Goal: Communication & Community: Answer question/provide support

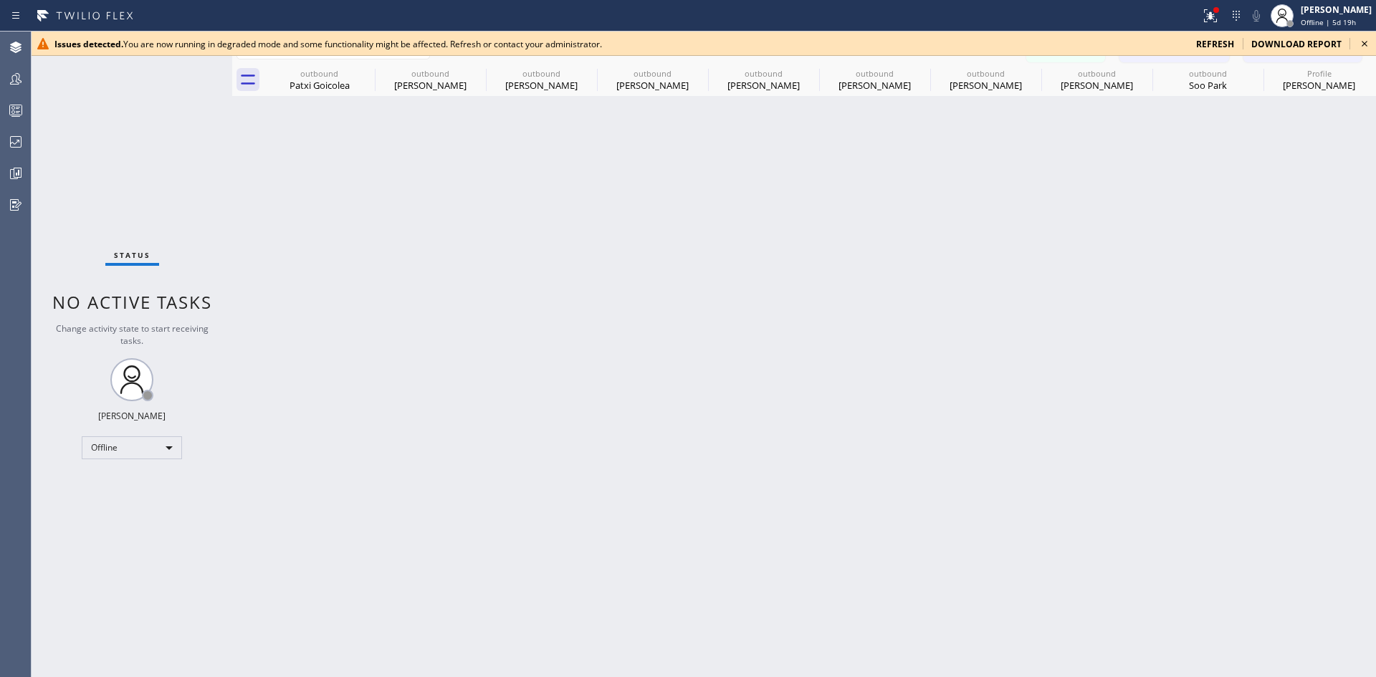
click at [1228, 42] on span "refresh" at bounding box center [1215, 44] width 38 height 12
click at [1233, 11] on icon at bounding box center [1236, 16] width 7 height 10
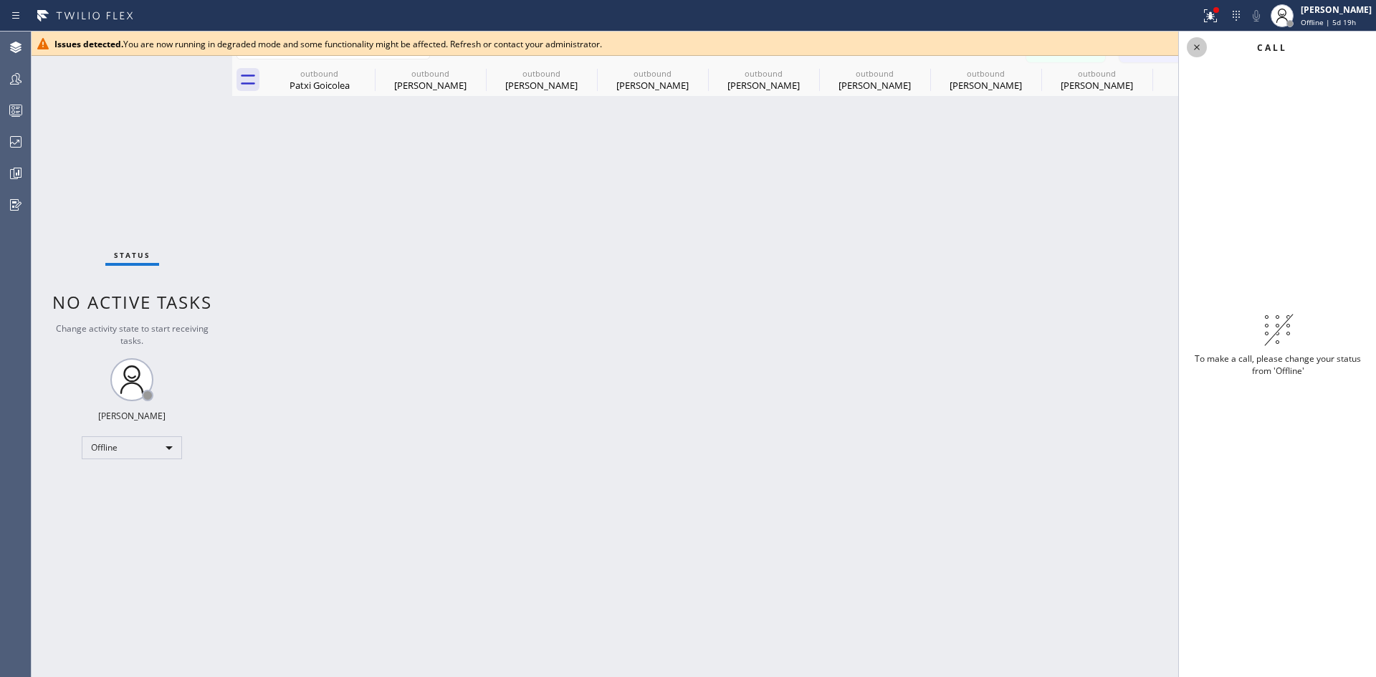
click at [1194, 45] on icon at bounding box center [1196, 47] width 17 height 17
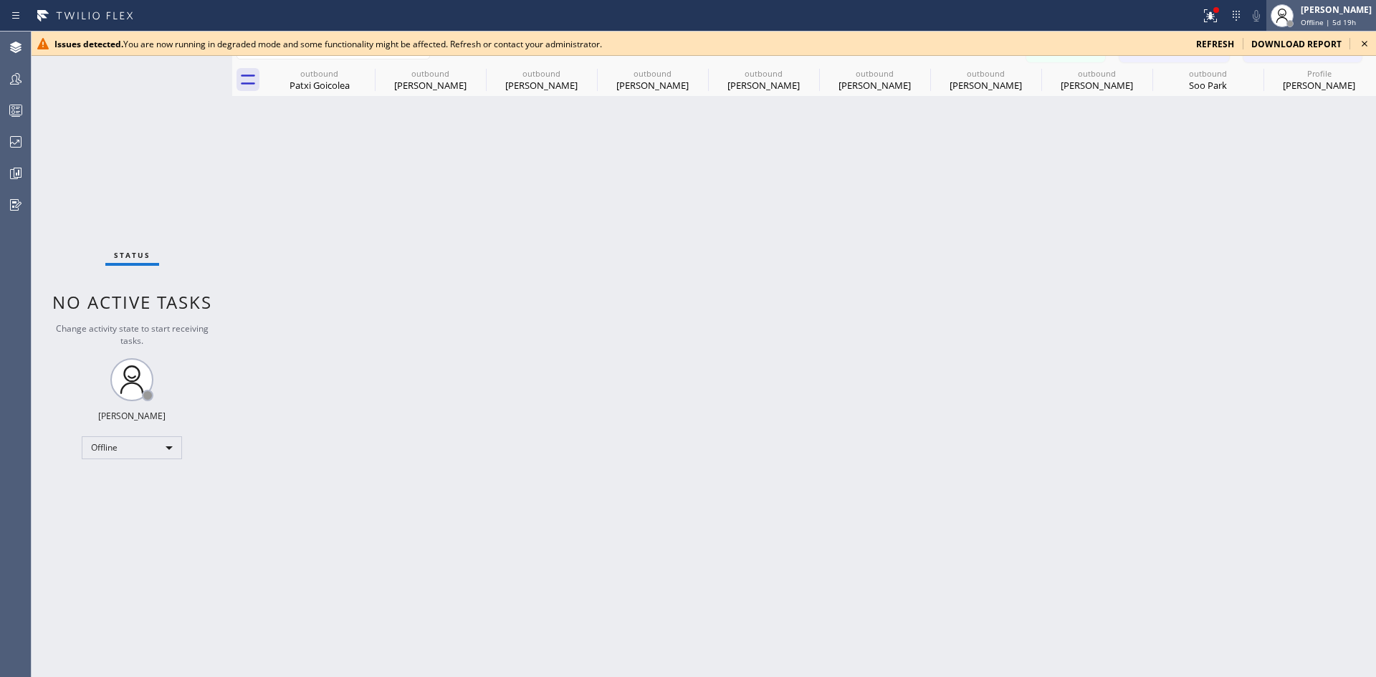
click at [1298, 16] on div "Iverson Maala Ipapo Offline | 5d 19h" at bounding box center [1337, 15] width 78 height 25
click at [322, 82] on div "Patxi Goicolea" at bounding box center [319, 85] width 108 height 13
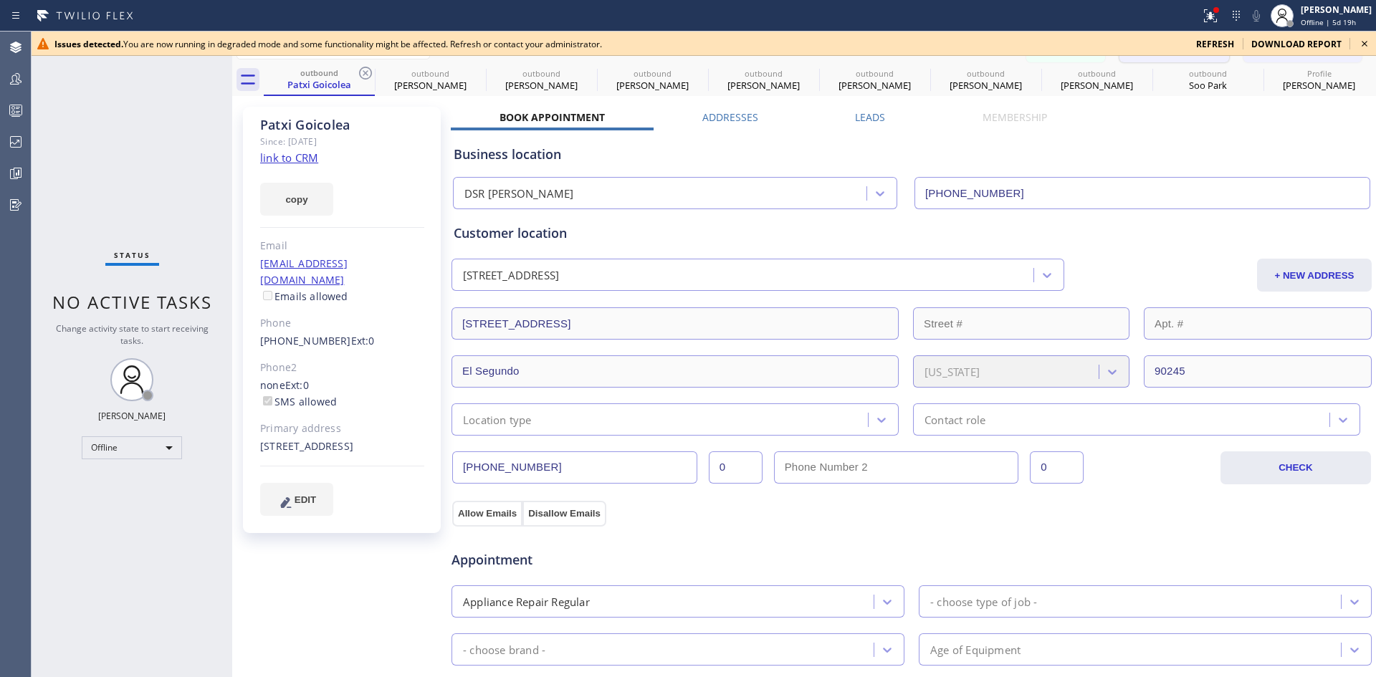
click at [1188, 58] on button "Call to Customer" at bounding box center [1174, 48] width 110 height 27
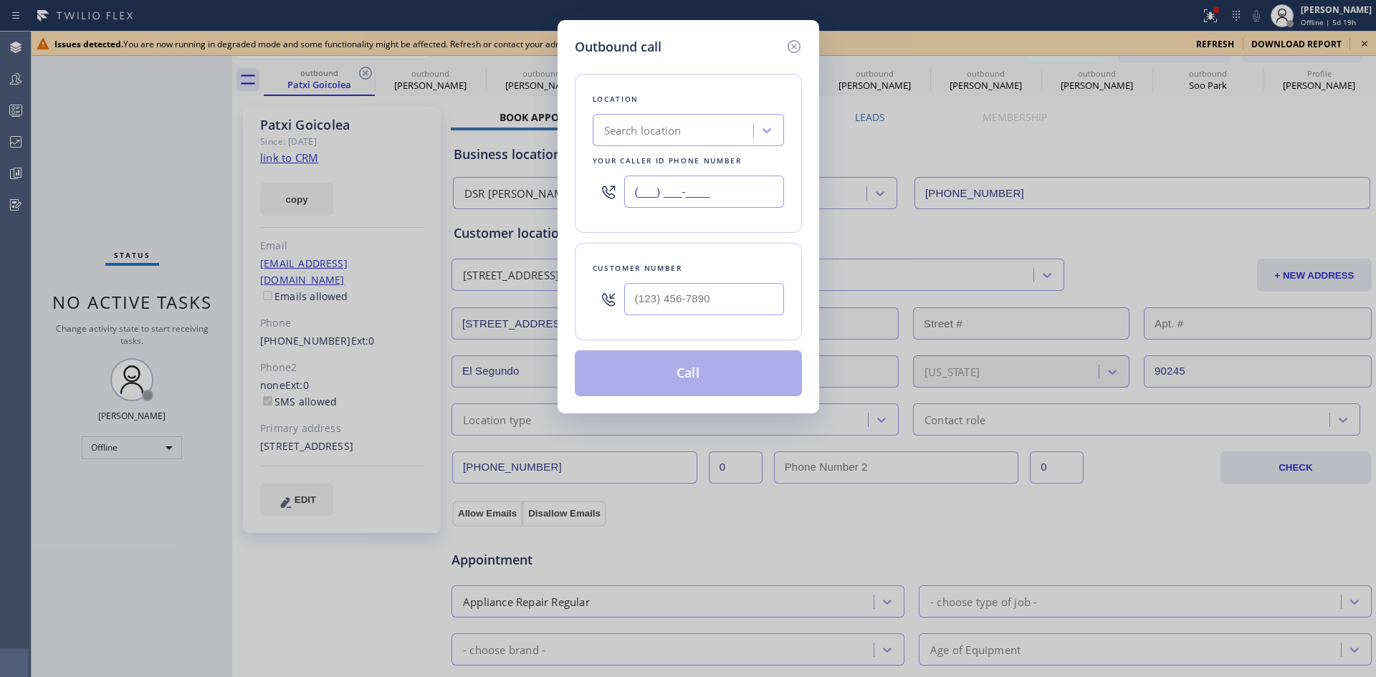
click at [725, 196] on input "(___) ___-____" at bounding box center [704, 192] width 160 height 32
paste input "737) 276-3769"
type input "(737) 276-3769"
click at [765, 130] on icon at bounding box center [767, 130] width 9 height 5
click at [794, 105] on div "Location High Voltage Electrical Austin(Hoffman Electric Company) Your caller i…" at bounding box center [688, 153] width 227 height 159
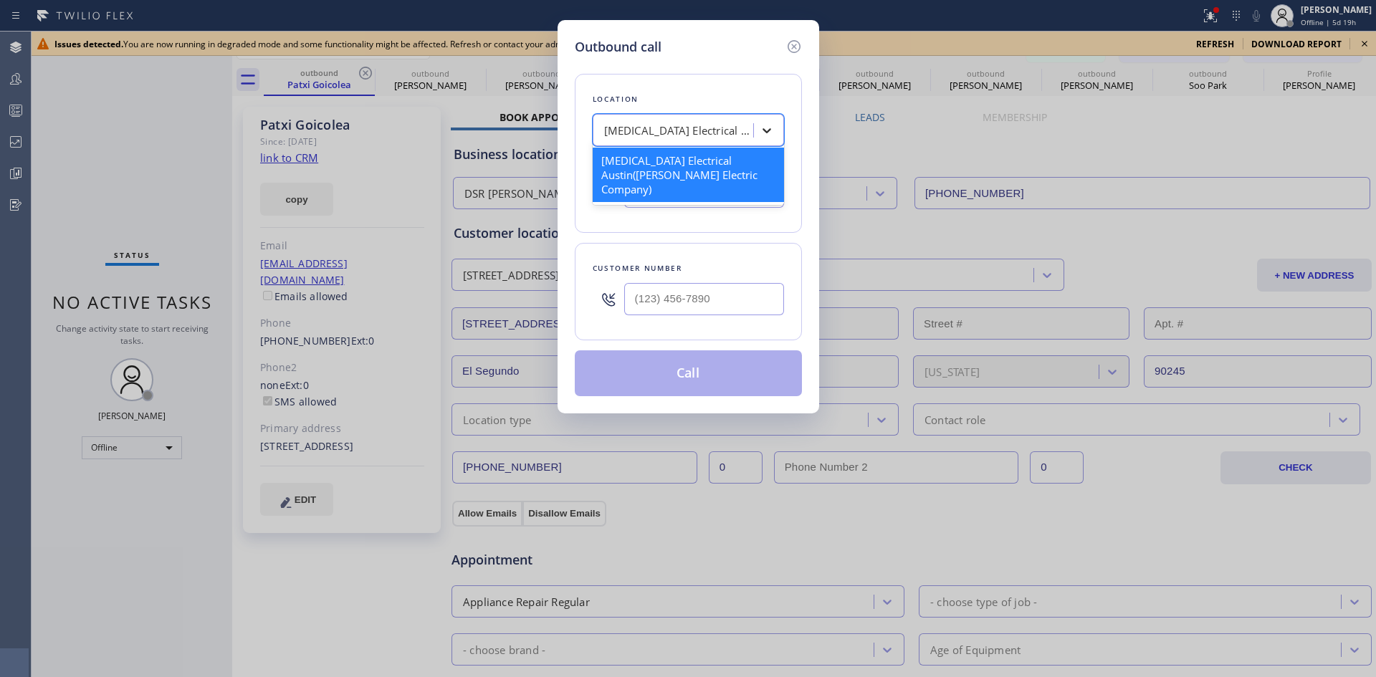
click at [763, 136] on icon at bounding box center [767, 130] width 14 height 14
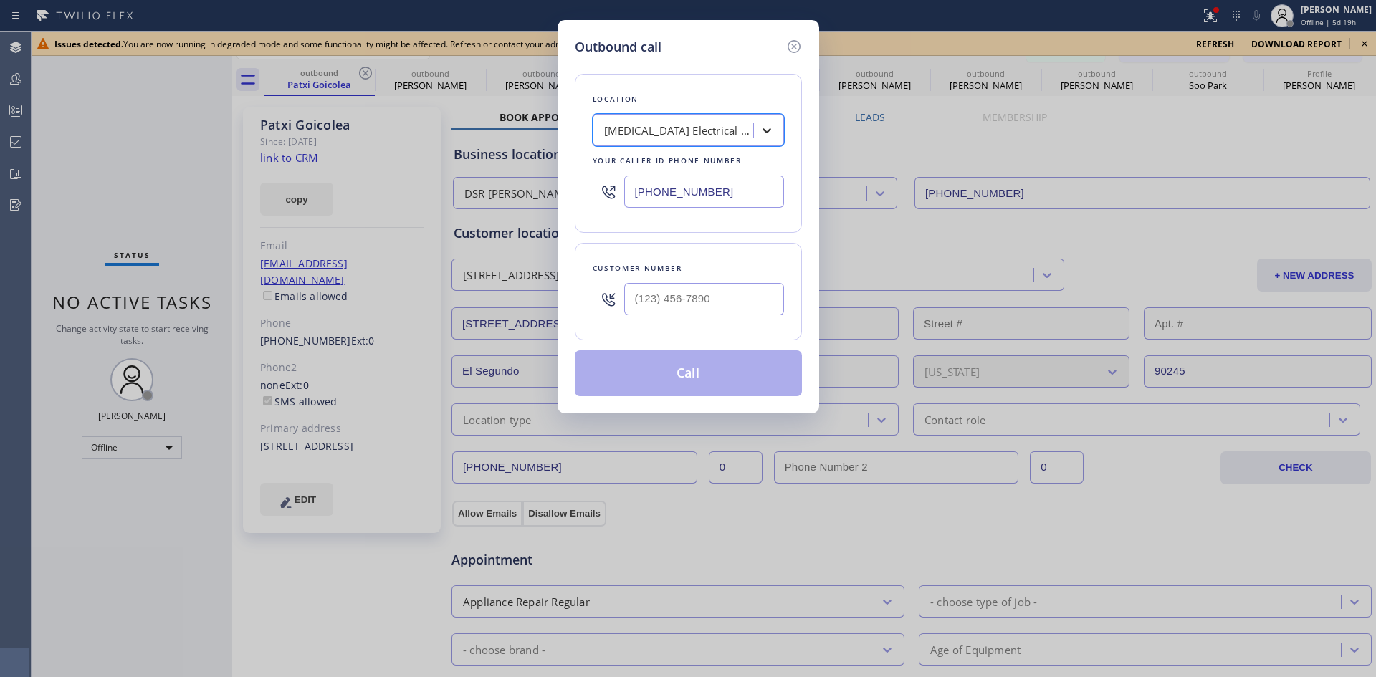
click at [763, 136] on icon at bounding box center [767, 130] width 14 height 14
click at [768, 125] on icon at bounding box center [767, 130] width 14 height 14
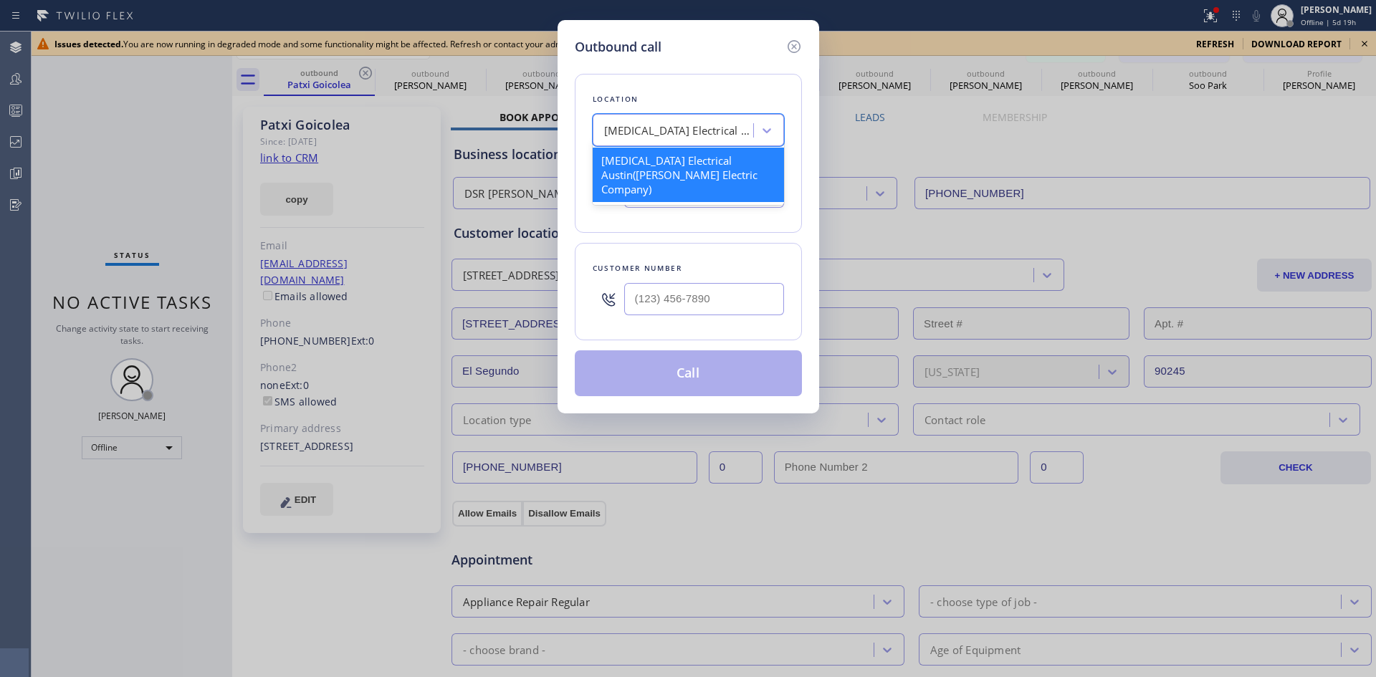
click at [785, 105] on div "Location option High Voltage Electrical Austin(Hoffman Electric Company) focuse…" at bounding box center [688, 153] width 227 height 159
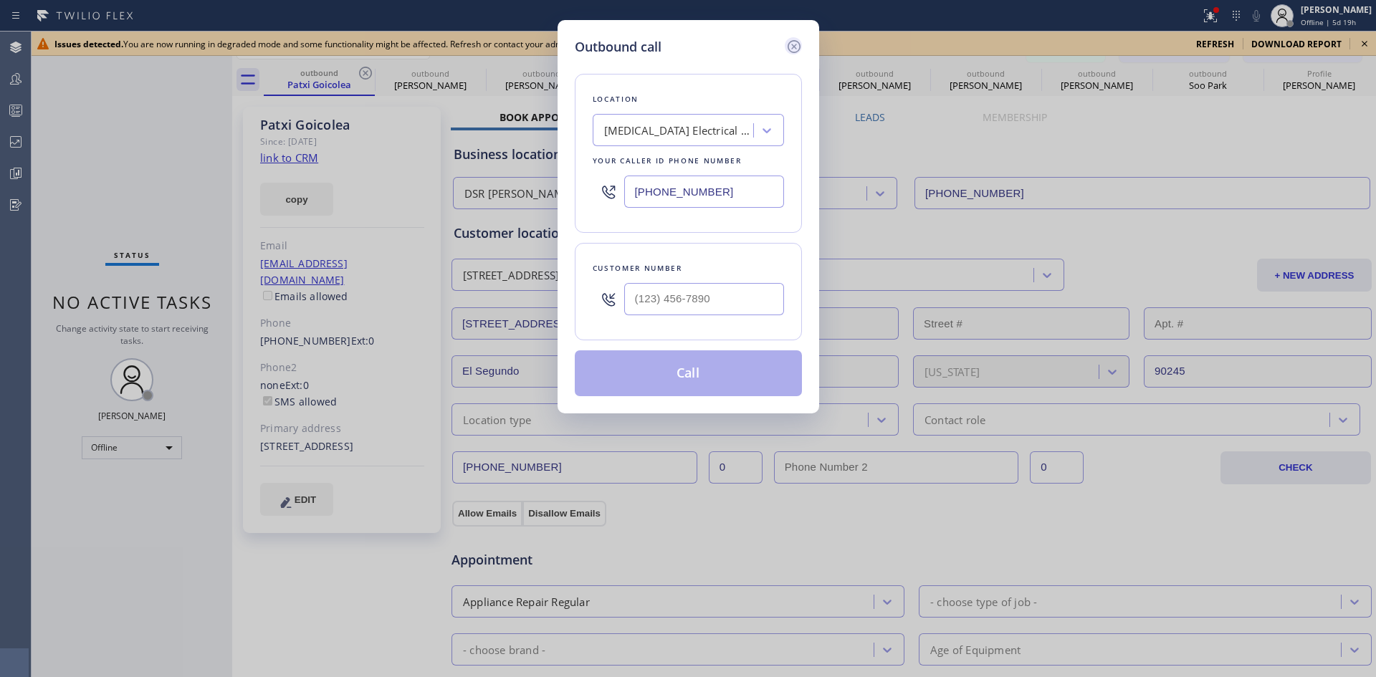
click at [795, 44] on icon at bounding box center [793, 46] width 17 height 17
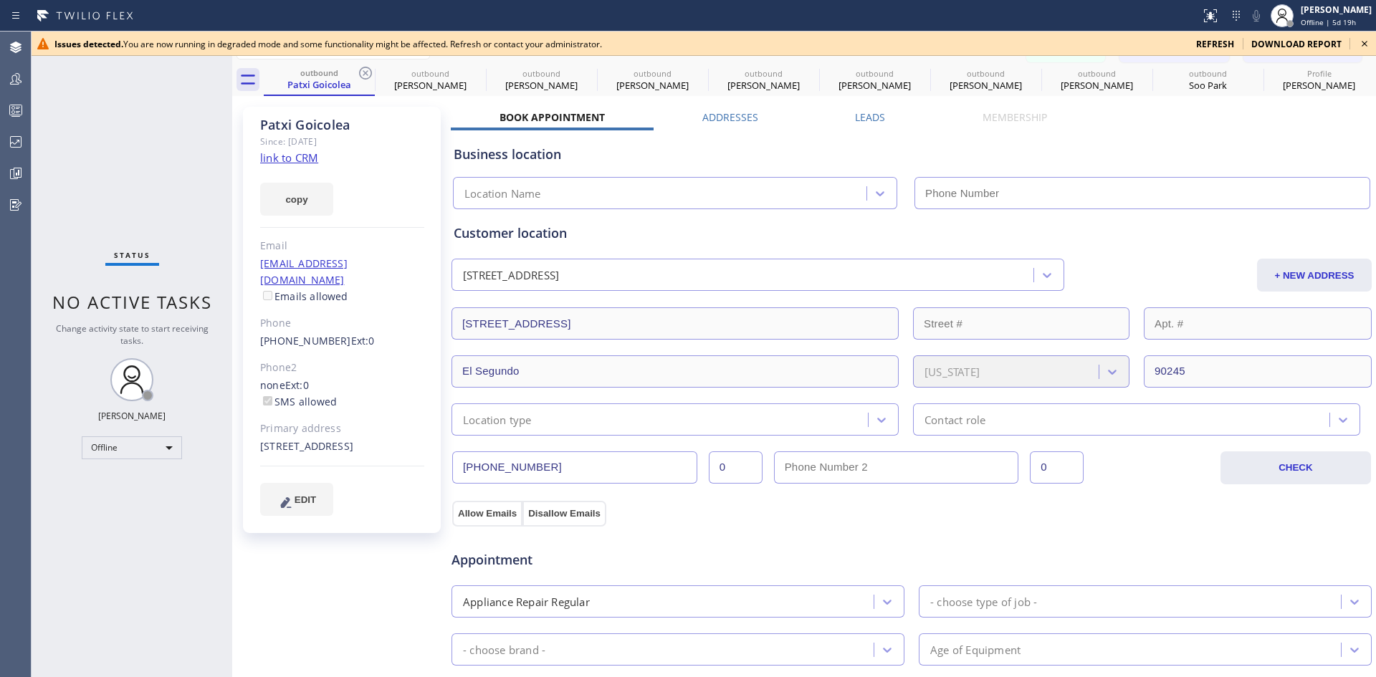
type input "[PHONE_NUMBER]"
click at [1362, 39] on icon at bounding box center [1364, 43] width 17 height 17
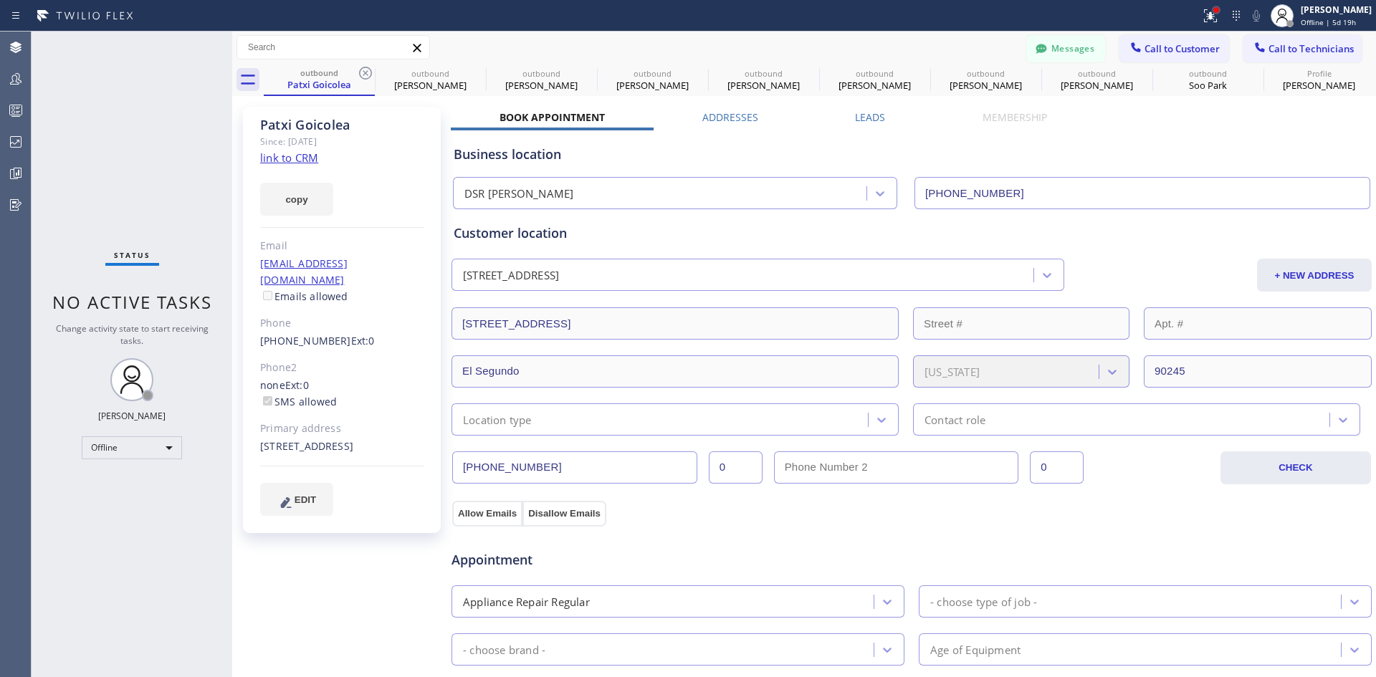
click at [1213, 11] on div at bounding box center [1216, 10] width 6 height 6
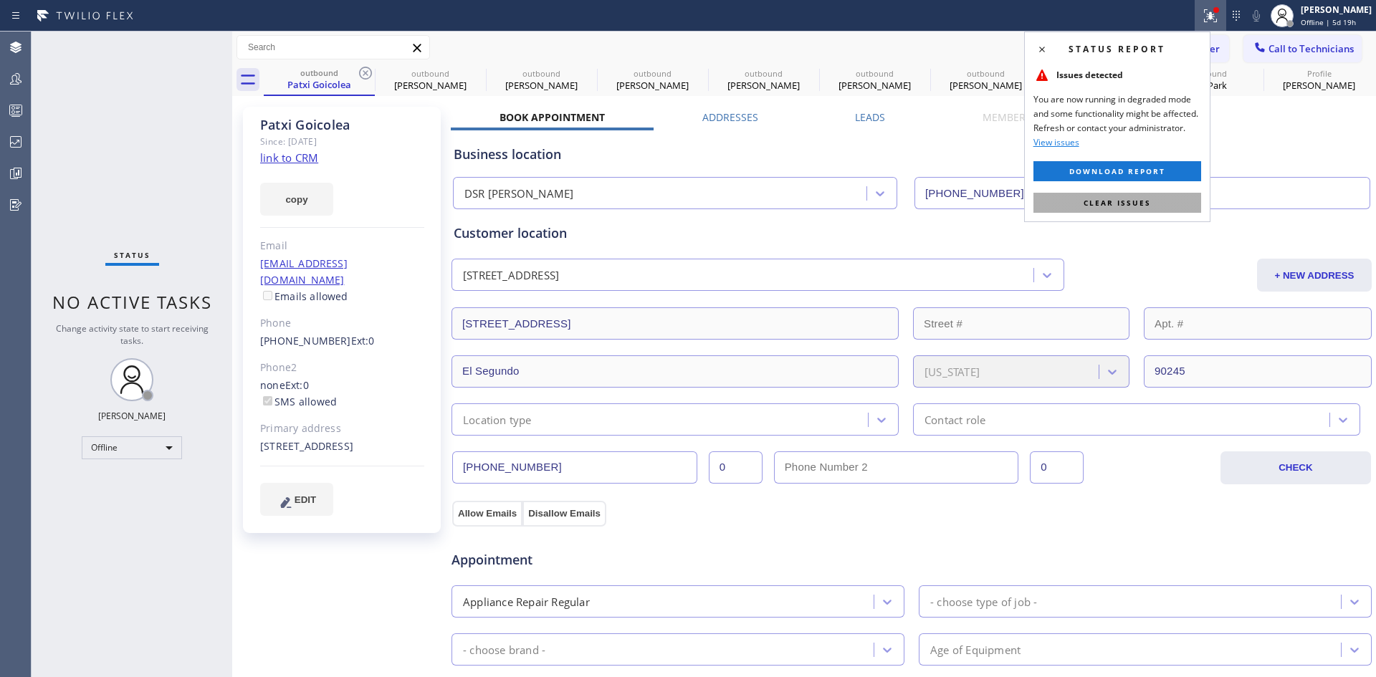
click at [1156, 206] on button "Clear issues" at bounding box center [1117, 203] width 168 height 20
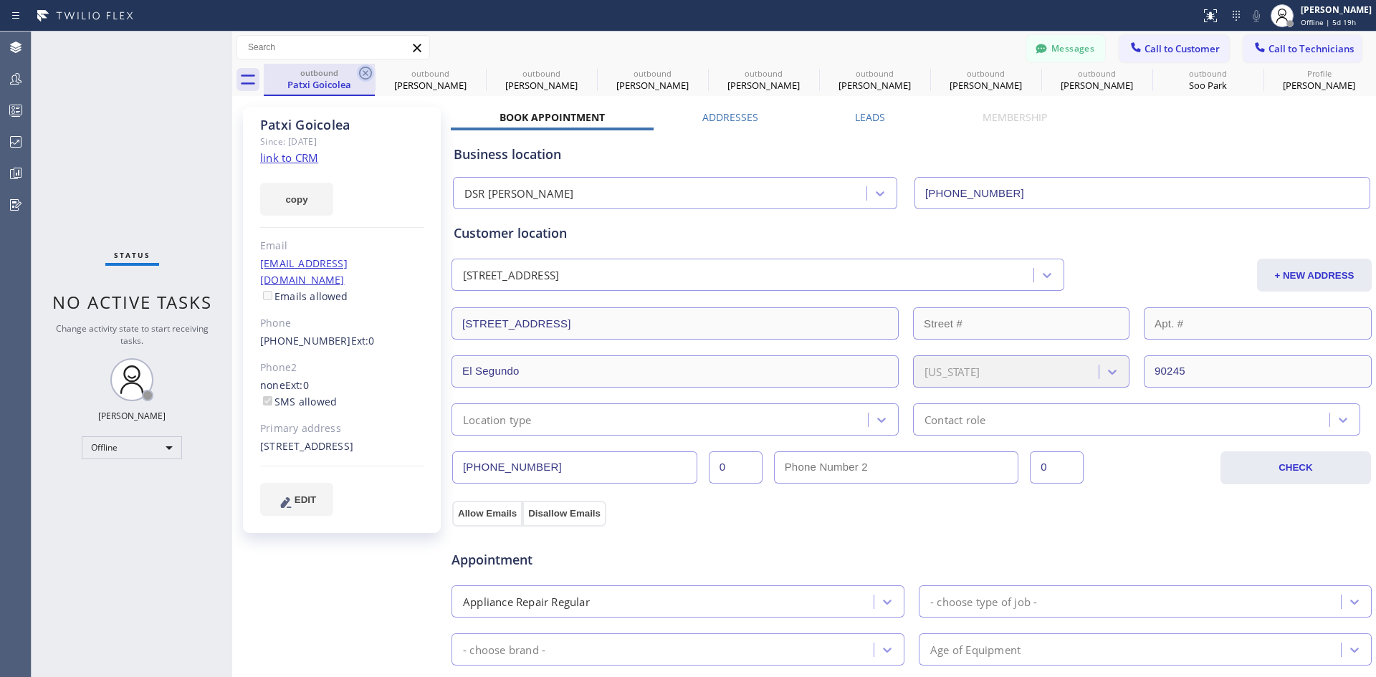
click at [371, 72] on icon at bounding box center [365, 73] width 17 height 17
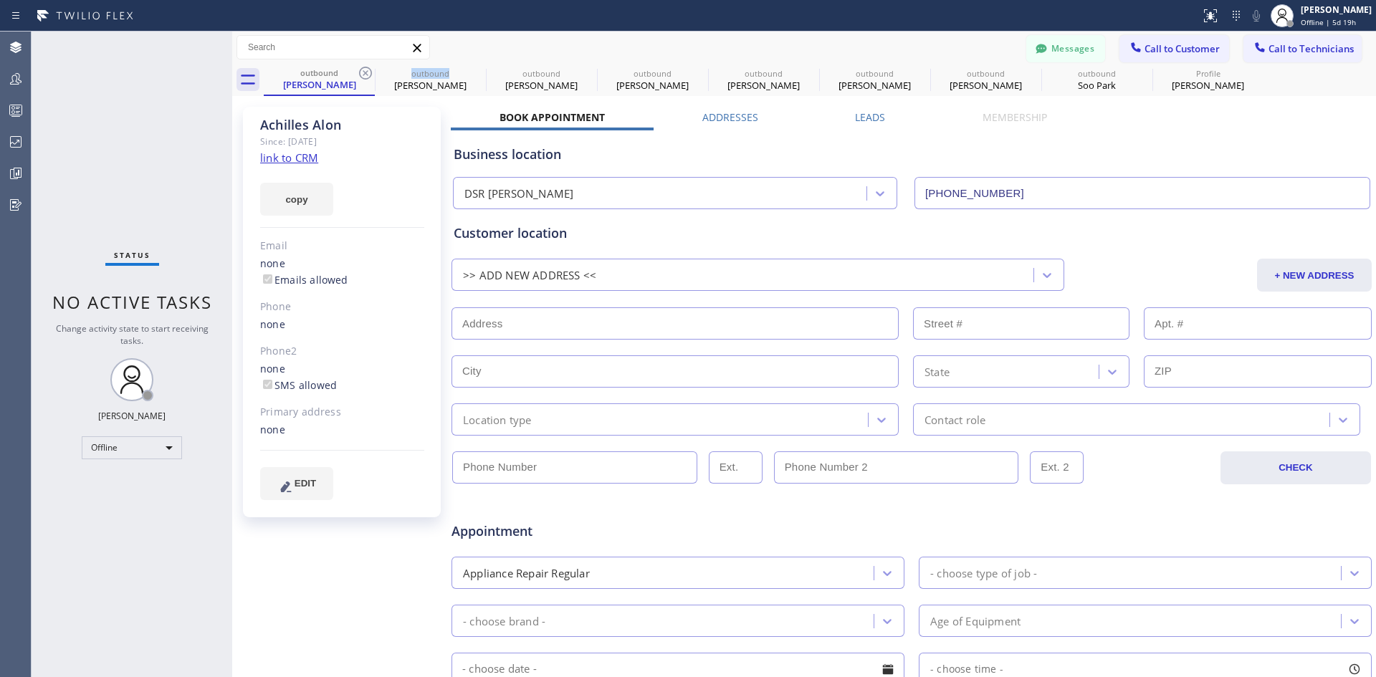
click at [371, 72] on icon at bounding box center [365, 73] width 17 height 17
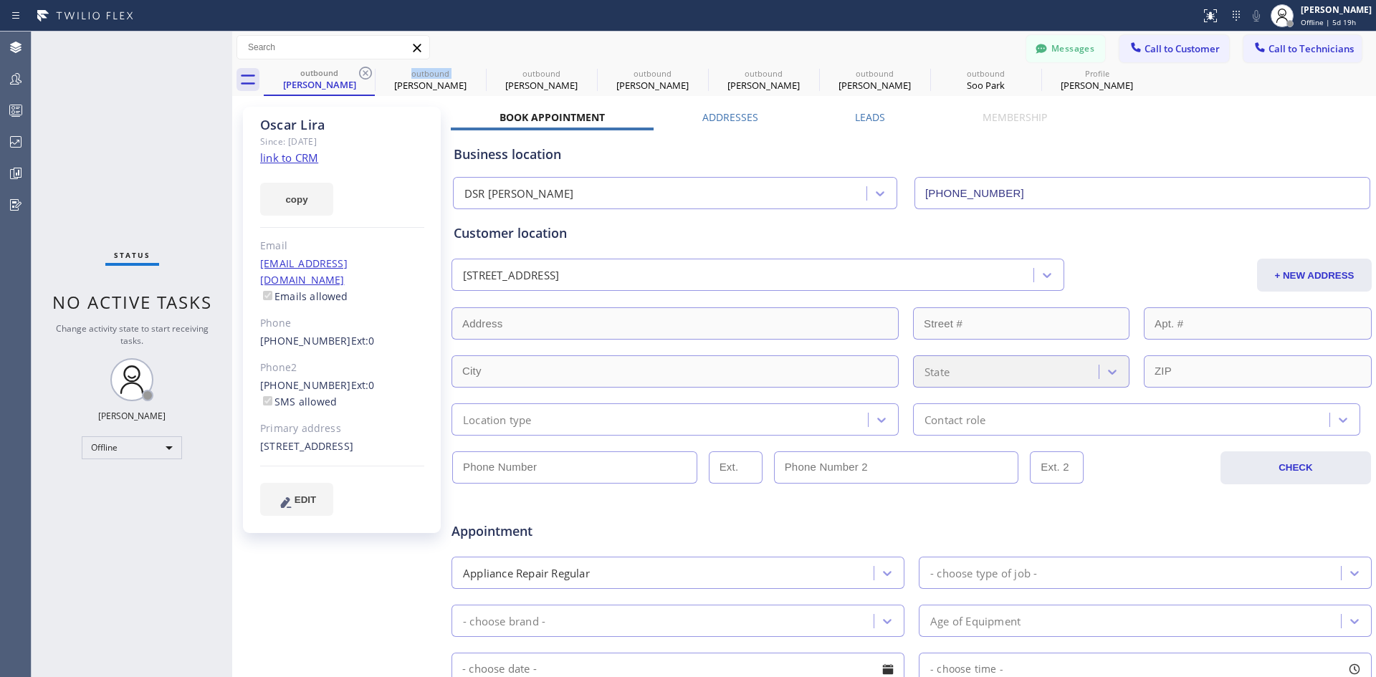
click at [371, 72] on icon at bounding box center [365, 73] width 17 height 17
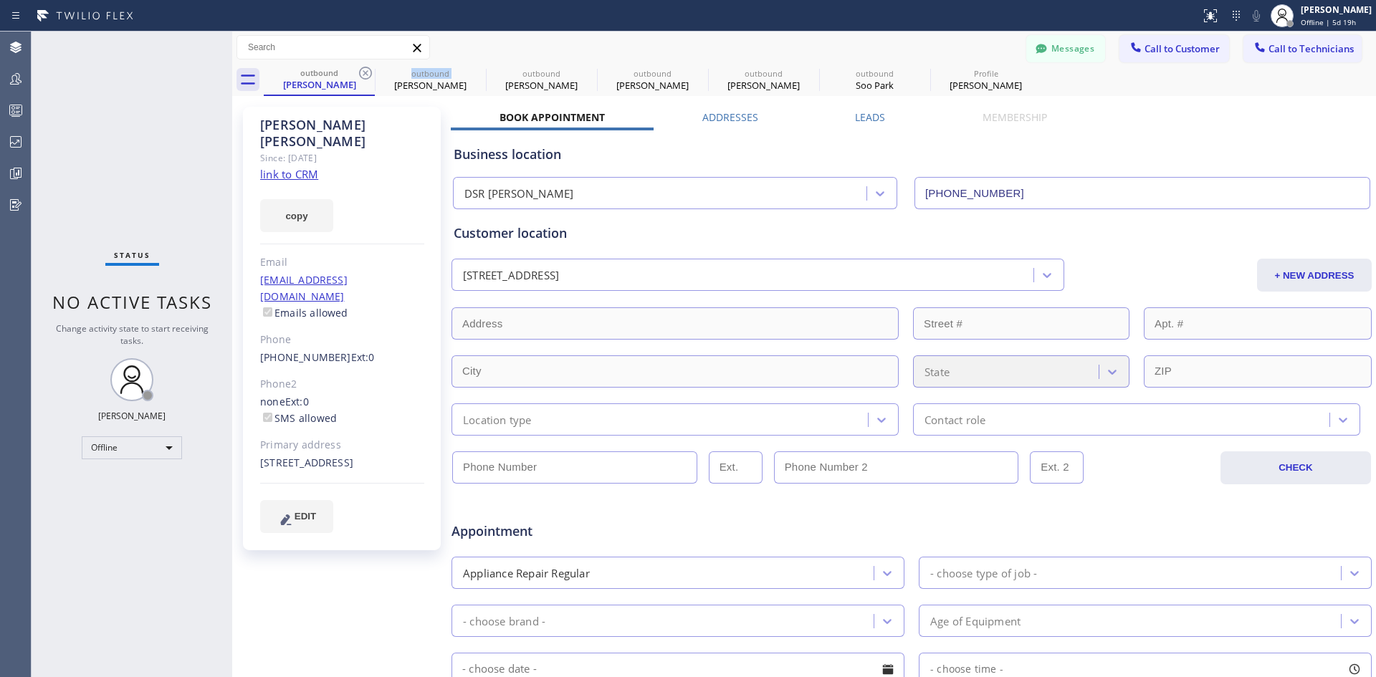
click at [371, 72] on icon at bounding box center [365, 73] width 17 height 17
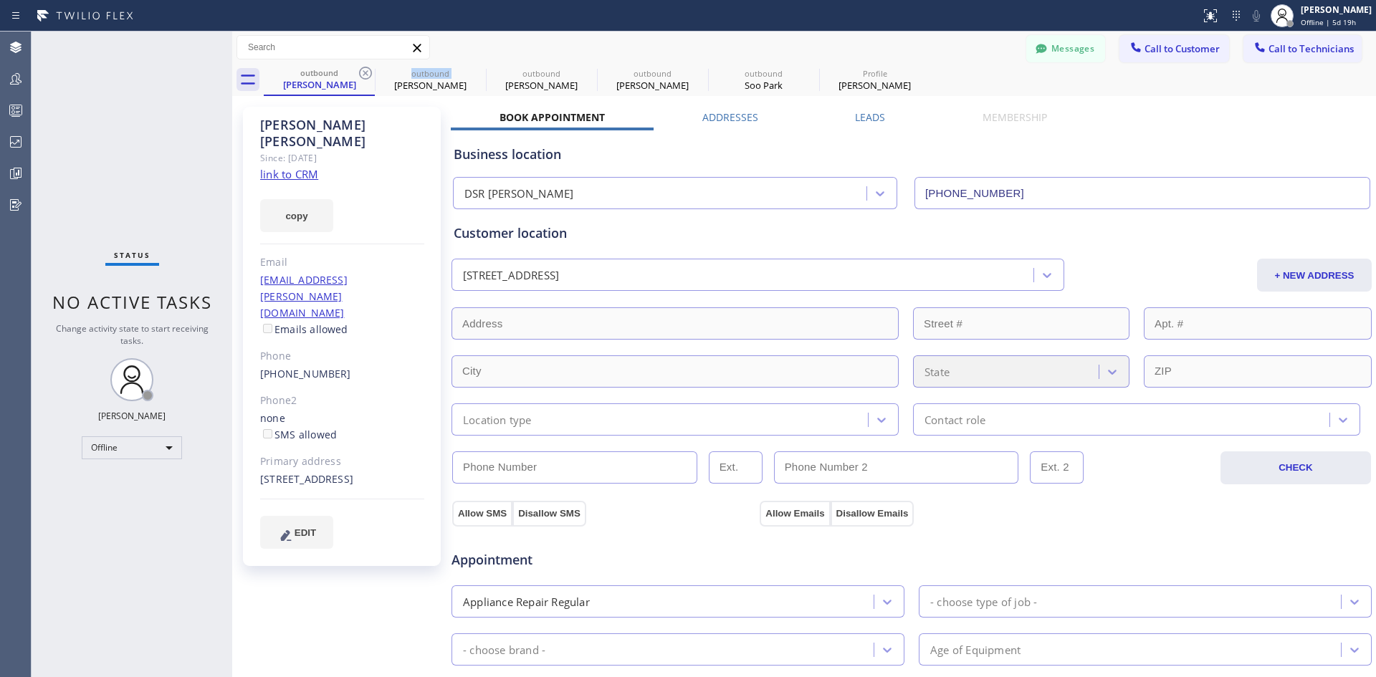
click at [371, 72] on icon at bounding box center [365, 73] width 17 height 17
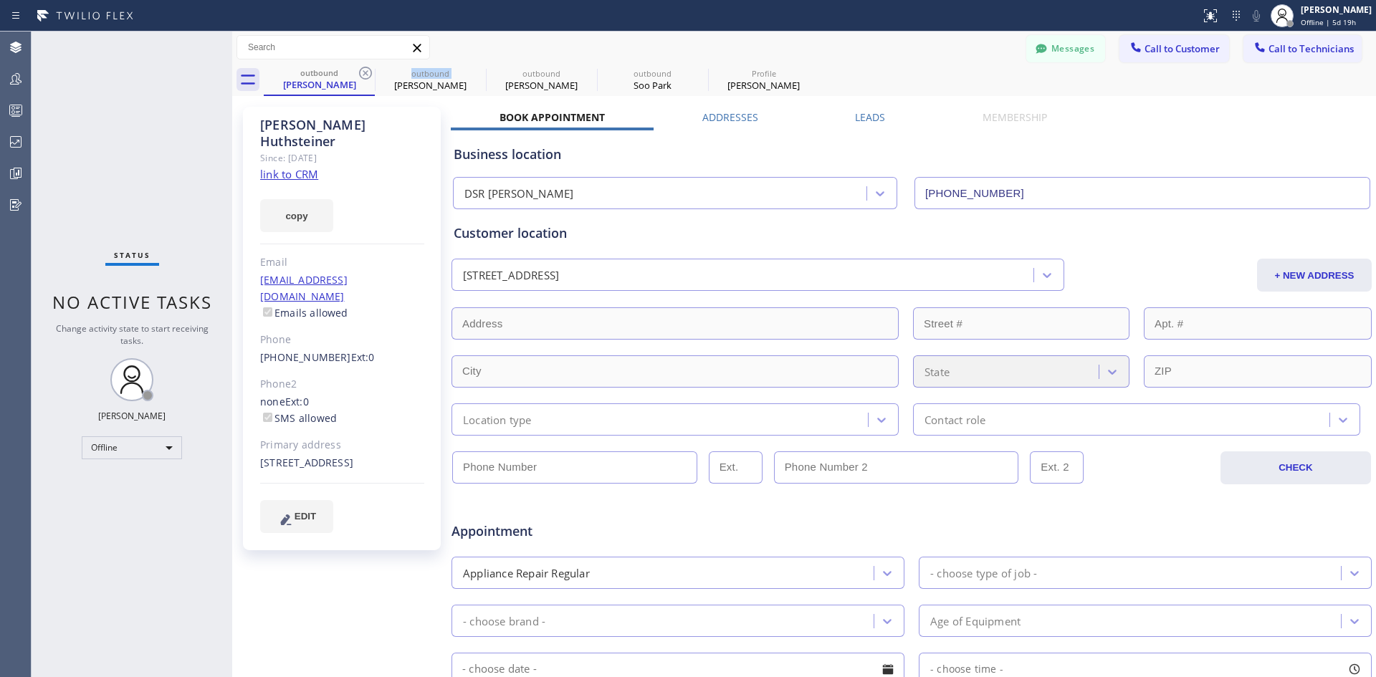
click at [371, 72] on icon at bounding box center [365, 73] width 17 height 17
click at [0, 0] on icon at bounding box center [0, 0] width 0 height 0
click at [371, 72] on icon at bounding box center [365, 73] width 17 height 17
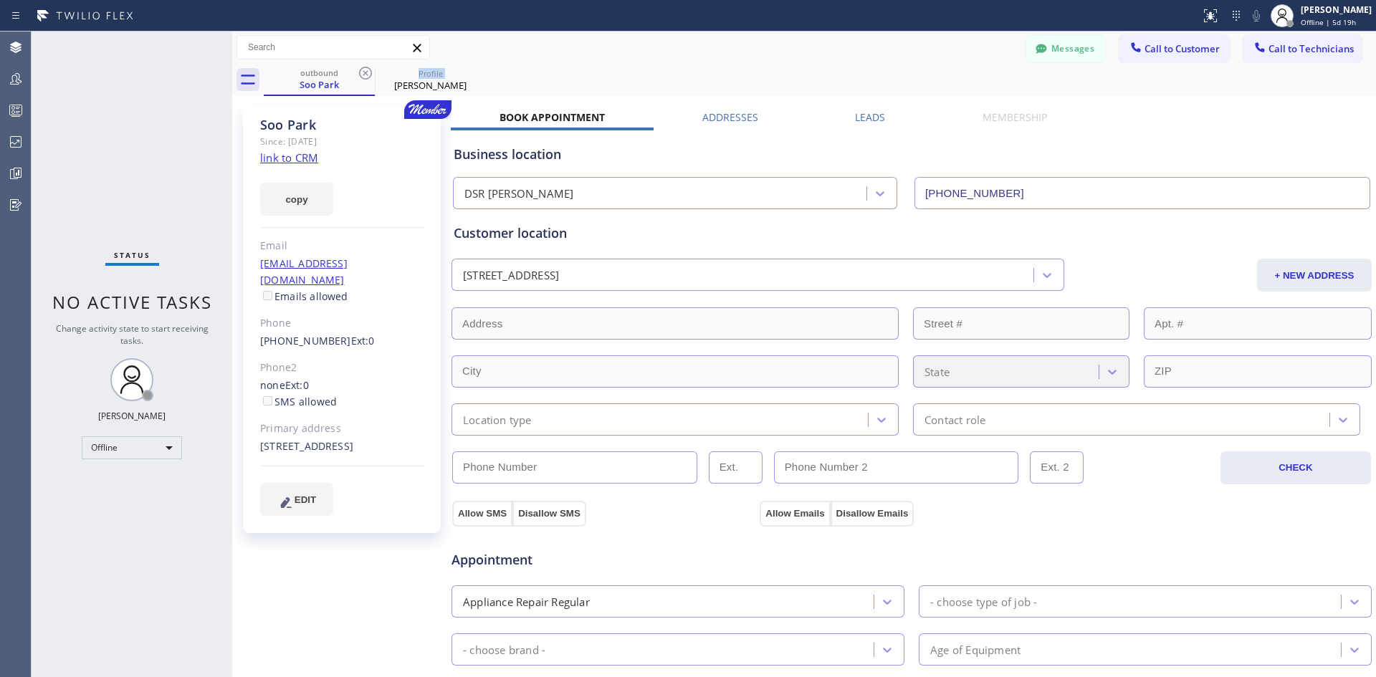
click at [371, 72] on icon at bounding box center [365, 73] width 17 height 17
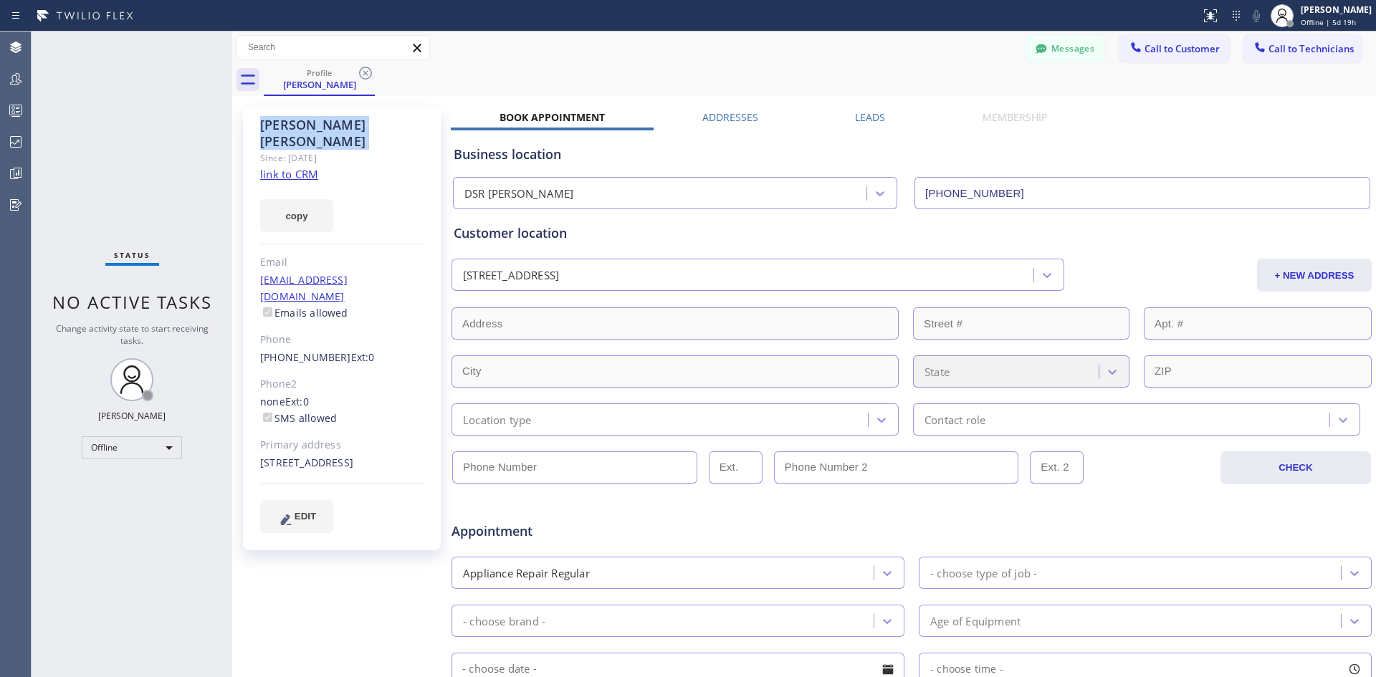
click at [371, 72] on icon at bounding box center [365, 73] width 17 height 17
